Goal: Task Accomplishment & Management: Manage account settings

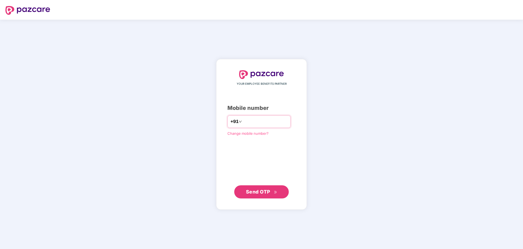
type input "**********"
click at [261, 192] on span "Send OTP" at bounding box center [258, 192] width 24 height 6
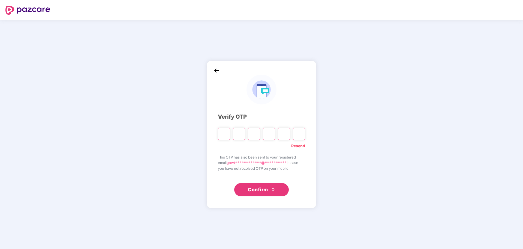
type input "*"
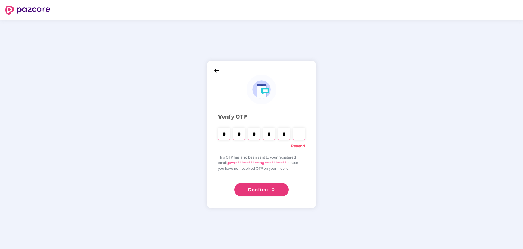
type input "*"
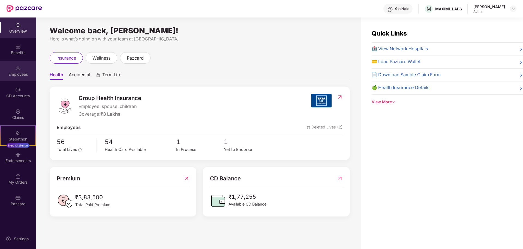
click at [22, 77] on div "Employees" at bounding box center [18, 73] width 36 height 5
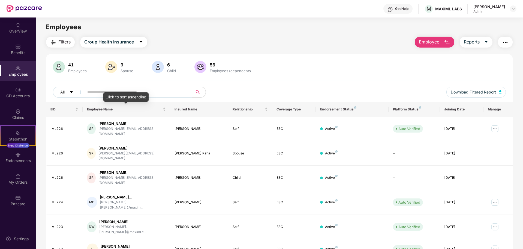
click at [132, 96] on div "Click to sort ascending" at bounding box center [125, 96] width 45 height 9
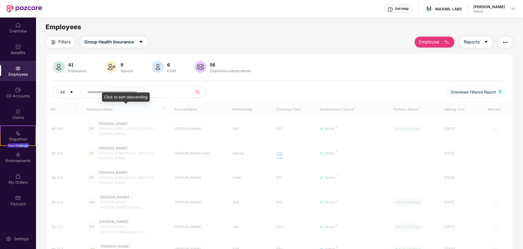
click at [132, 94] on div "Click to sort descending" at bounding box center [126, 96] width 48 height 9
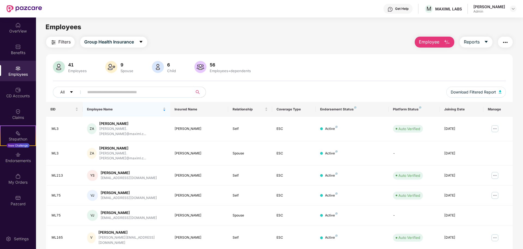
click at [165, 92] on input "text" at bounding box center [136, 92] width 98 height 8
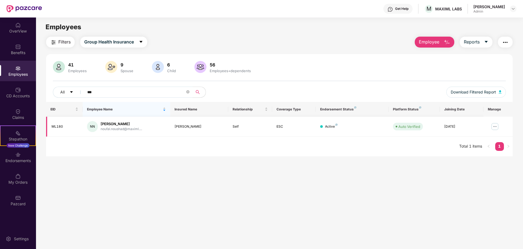
type input "***"
click at [493, 126] on img at bounding box center [495, 126] width 9 height 9
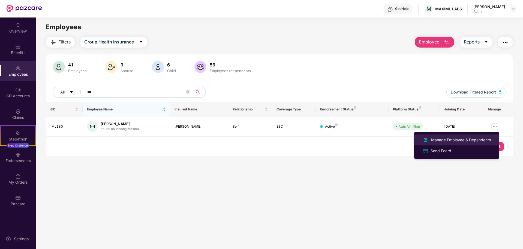
click at [460, 142] on div "Manage Employee & Dependents" at bounding box center [461, 140] width 62 height 6
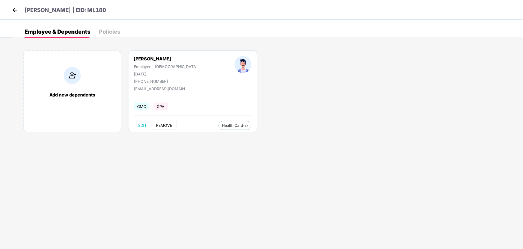
click at [160, 129] on button "REMOVE" at bounding box center [164, 125] width 25 height 9
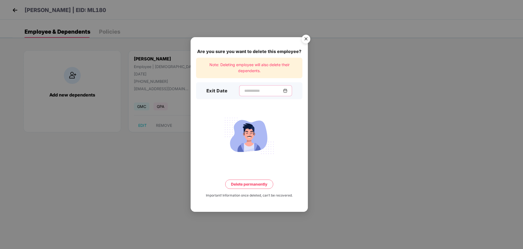
click at [244, 93] on input at bounding box center [263, 91] width 39 height 6
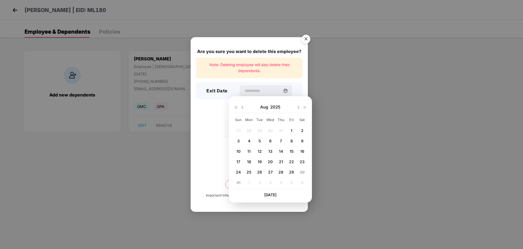
click at [284, 172] on div "28" at bounding box center [281, 172] width 8 height 8
type input "**********"
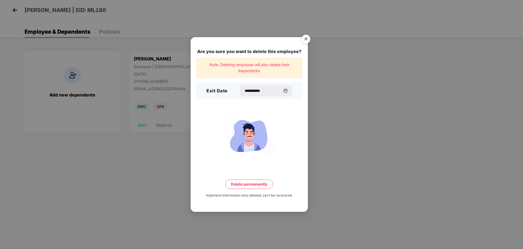
click at [255, 184] on button "Delete permanently" at bounding box center [249, 183] width 48 height 9
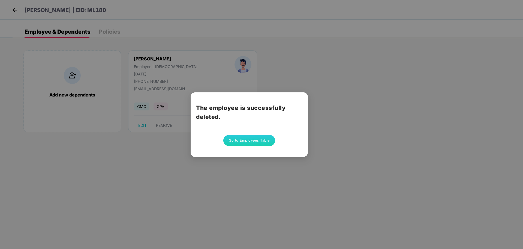
click at [241, 140] on button "Go to Employees Table" at bounding box center [249, 140] width 52 height 11
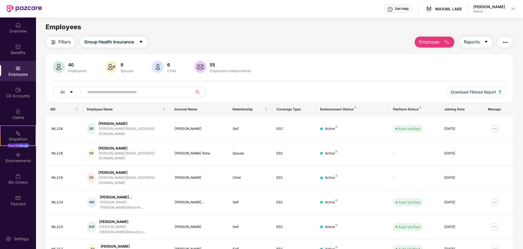
click at [134, 95] on input "text" at bounding box center [136, 92] width 98 height 8
type input "***"
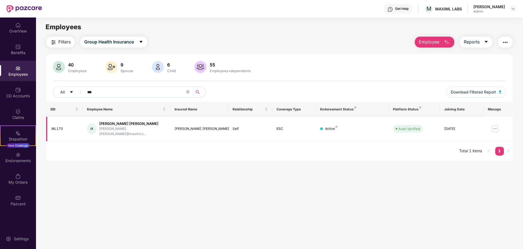
click at [496, 126] on img at bounding box center [495, 128] width 9 height 9
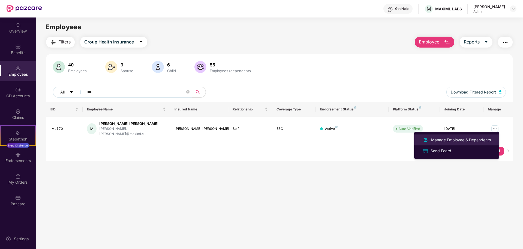
click at [475, 138] on div "Manage Employee & Dependents" at bounding box center [461, 140] width 62 height 6
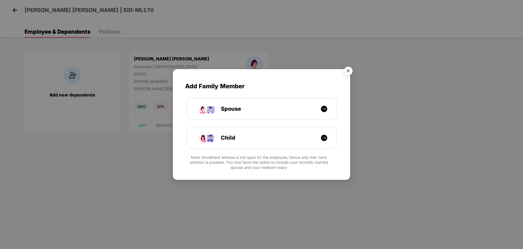
click at [350, 70] on img "Close" at bounding box center [348, 71] width 15 height 15
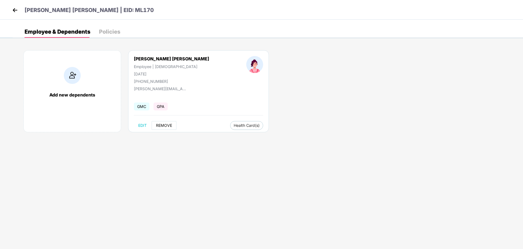
click at [159, 123] on span "REMOVE" at bounding box center [164, 125] width 16 height 4
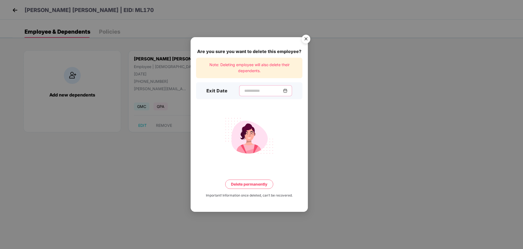
click at [250, 92] on input at bounding box center [263, 91] width 39 height 6
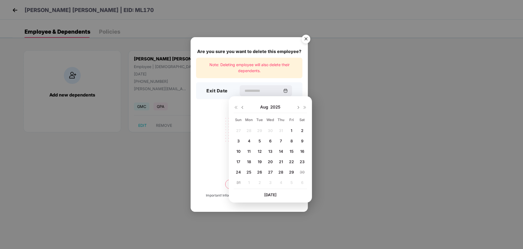
click at [293, 171] on span "29" at bounding box center [291, 171] width 5 height 5
type input "**********"
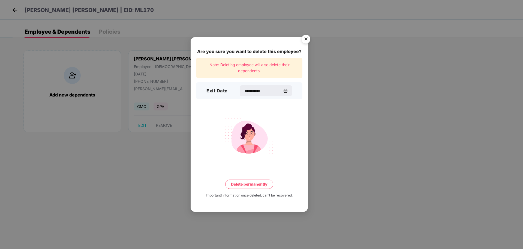
click at [250, 184] on button "Delete permanently" at bounding box center [249, 183] width 48 height 9
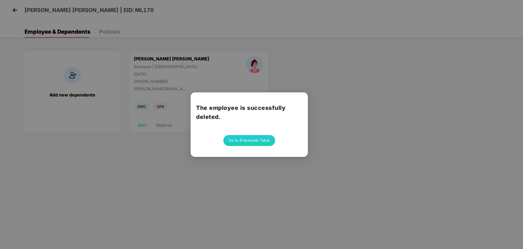
click at [249, 141] on button "Go to Employees Table" at bounding box center [249, 140] width 52 height 11
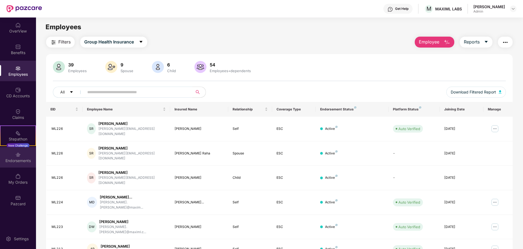
click at [22, 153] on div "Endorsements" at bounding box center [18, 157] width 36 height 20
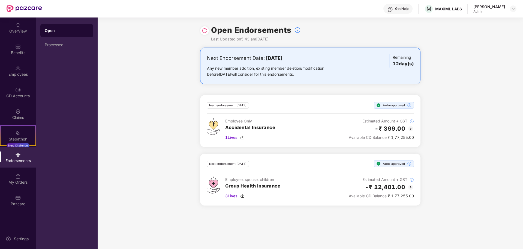
click at [157, 189] on div "Next Endorsement Date: [DATE] Any new member addition, existing member deletion…" at bounding box center [311, 129] width 426 height 164
click at [207, 28] on img at bounding box center [204, 30] width 5 height 5
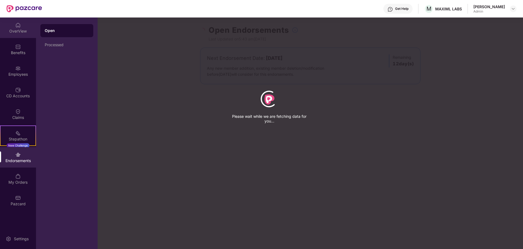
click at [21, 25] on div "OverView" at bounding box center [18, 27] width 36 height 20
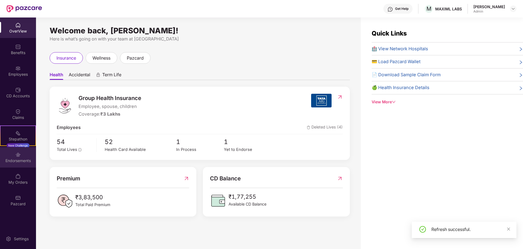
click at [23, 162] on div "Endorsements" at bounding box center [18, 160] width 36 height 5
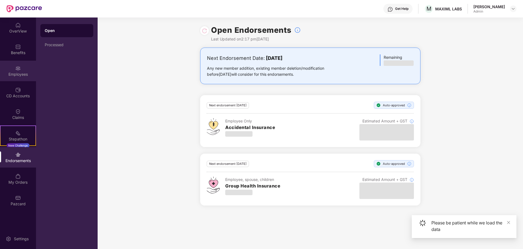
click at [20, 73] on div "Employees" at bounding box center [18, 73] width 36 height 5
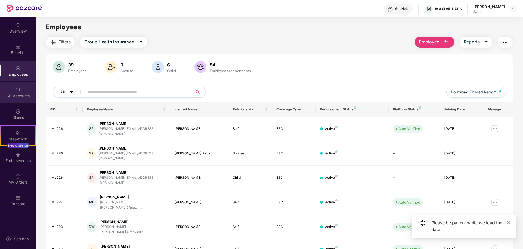
click at [19, 92] on img at bounding box center [17, 89] width 5 height 5
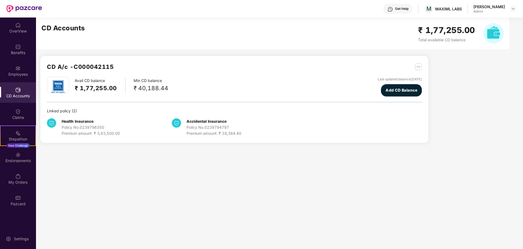
click at [125, 186] on main "CD Accounts ₹ 1,77,255.00 Total available CD balance CD A/c - C000042115 Avail …" at bounding box center [279, 132] width 487 height 231
click at [416, 66] on img "button" at bounding box center [418, 66] width 7 height 7
click at [262, 136] on div "CD A/c - C000042115 Avail CD balance ₹ 1,77,255.00 Min CD balance ₹ 40,188.44 L…" at bounding box center [234, 99] width 388 height 87
click at [69, 164] on main "CD Accounts ₹ 1,77,255.00 Total available CD balance CD A/c - C000042115 Avail …" at bounding box center [279, 132] width 487 height 231
click at [24, 32] on div "OverView" at bounding box center [18, 30] width 36 height 5
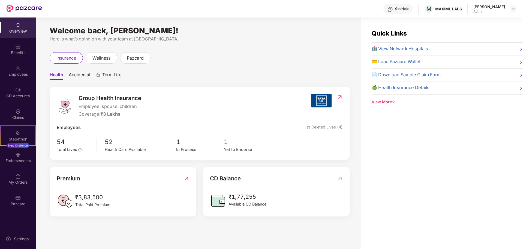
click at [224, 60] on div "insurance wellness pazcard" at bounding box center [200, 57] width 300 height 11
click at [26, 162] on div "Endorsements" at bounding box center [18, 160] width 36 height 5
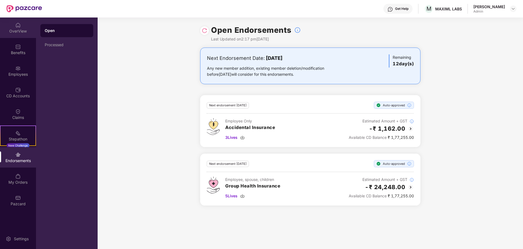
click at [24, 29] on div "OverView" at bounding box center [18, 30] width 36 height 5
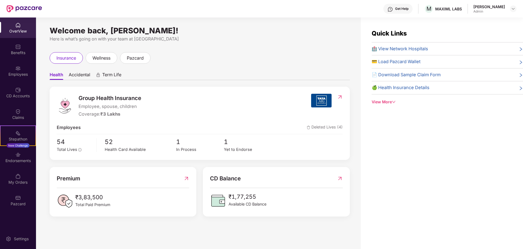
click at [178, 235] on div "Welcome back, [PERSON_NAME]! Here is what’s going on with your team at Pazcare …" at bounding box center [198, 136] width 325 height 238
click at [221, 227] on div "Welcome back, [PERSON_NAME]! Here is what’s going on with your team at Pazcare …" at bounding box center [198, 136] width 325 height 238
